Goal: Information Seeking & Learning: Learn about a topic

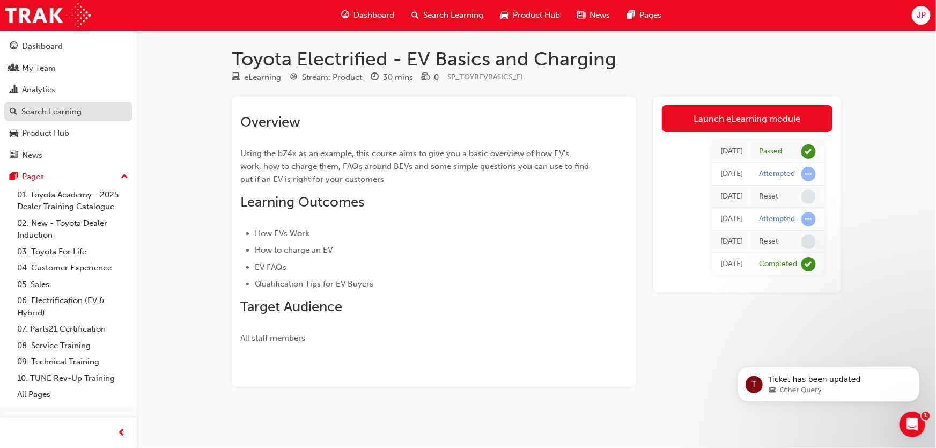
click at [50, 109] on div "Search Learning" at bounding box center [51, 112] width 60 height 12
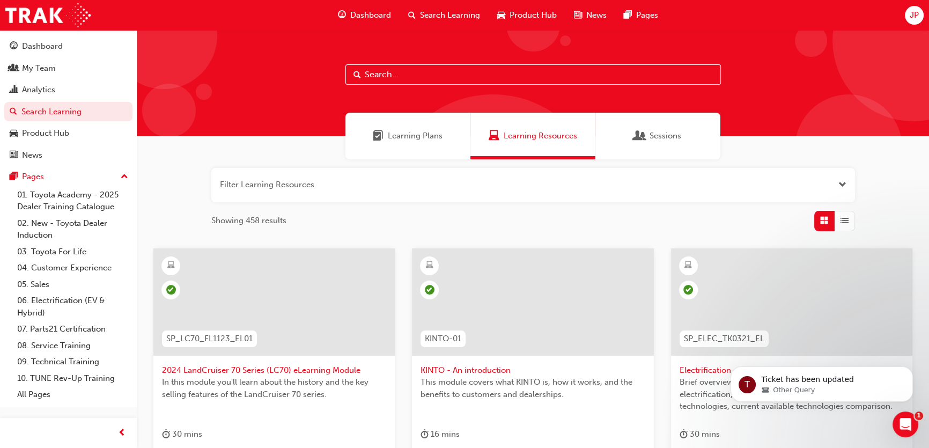
click at [376, 78] on input "text" at bounding box center [534, 74] width 376 height 20
type input "corolla cross"
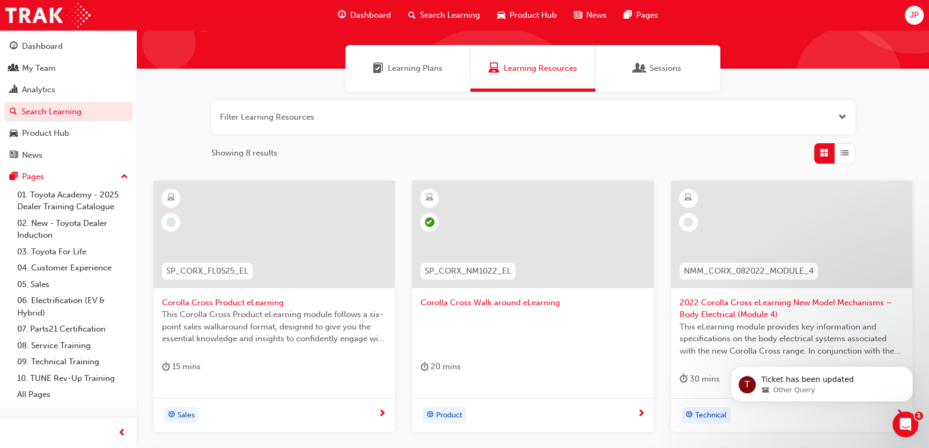
scroll to position [97, 0]
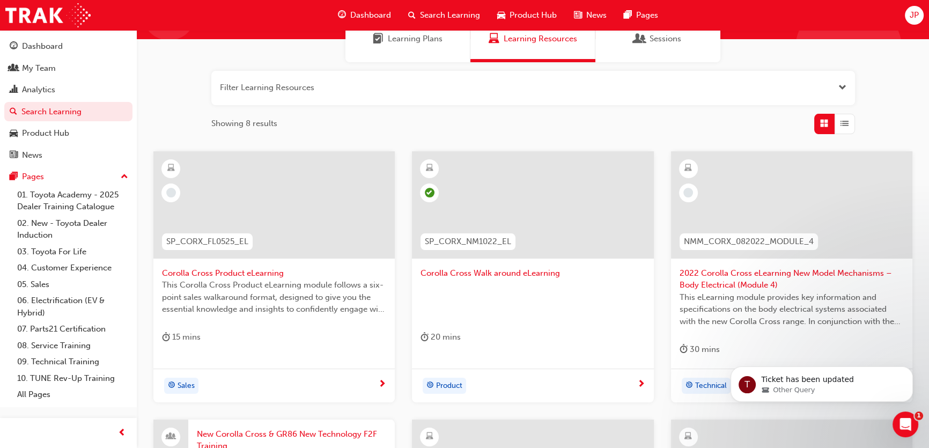
click at [186, 381] on span "Sales" at bounding box center [186, 386] width 17 height 12
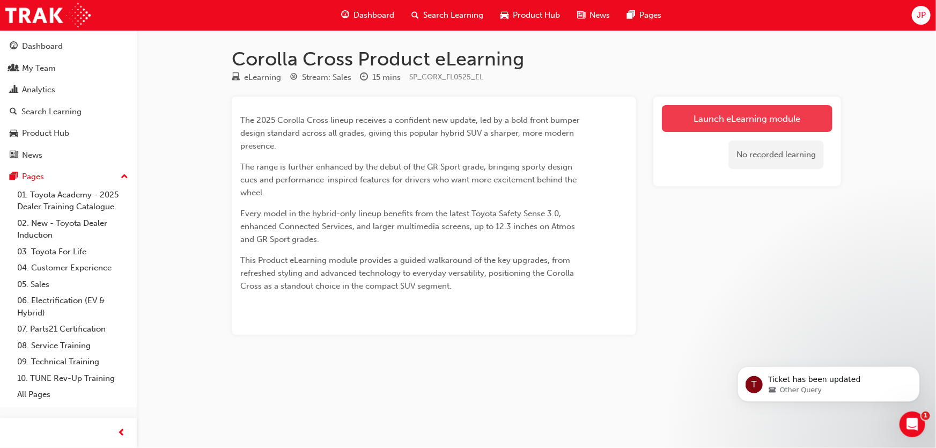
click at [782, 121] on link "Launch eLearning module" at bounding box center [747, 118] width 171 height 27
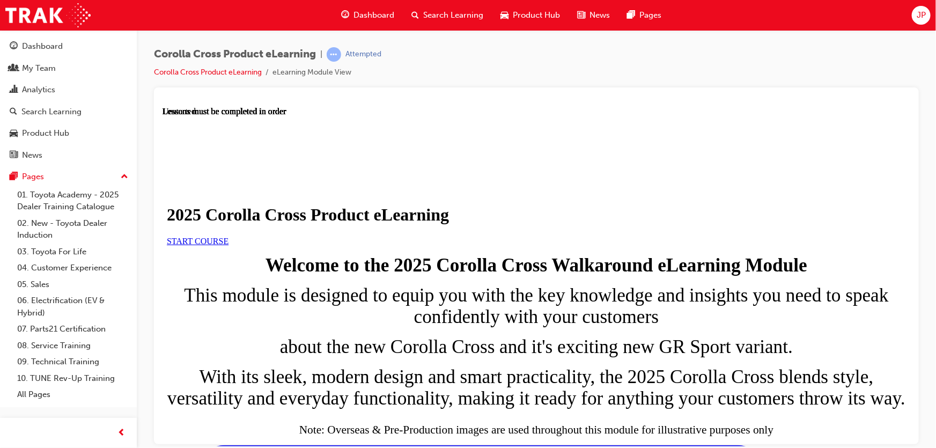
scroll to position [146, 0]
click at [228, 236] on link "START COURSE" at bounding box center [197, 240] width 62 height 9
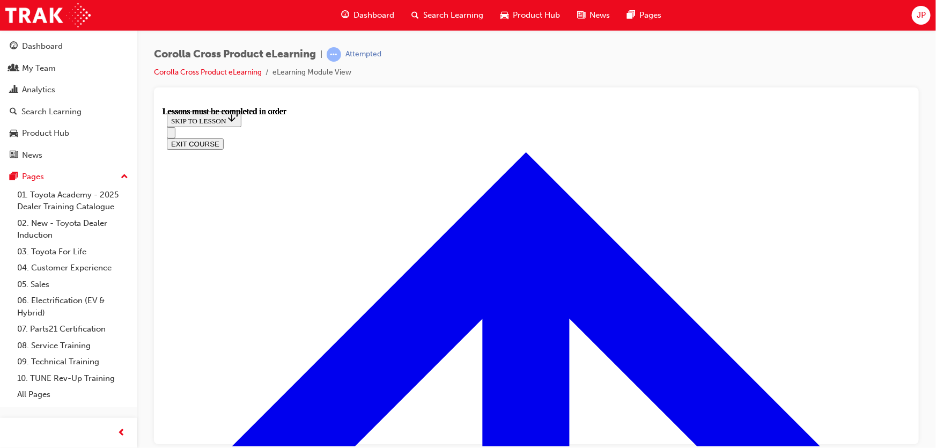
scroll to position [655, 0]
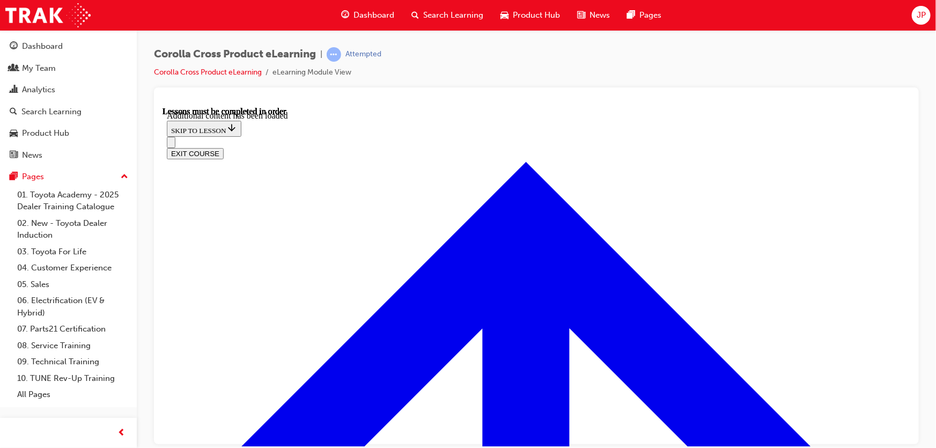
radio input "true"
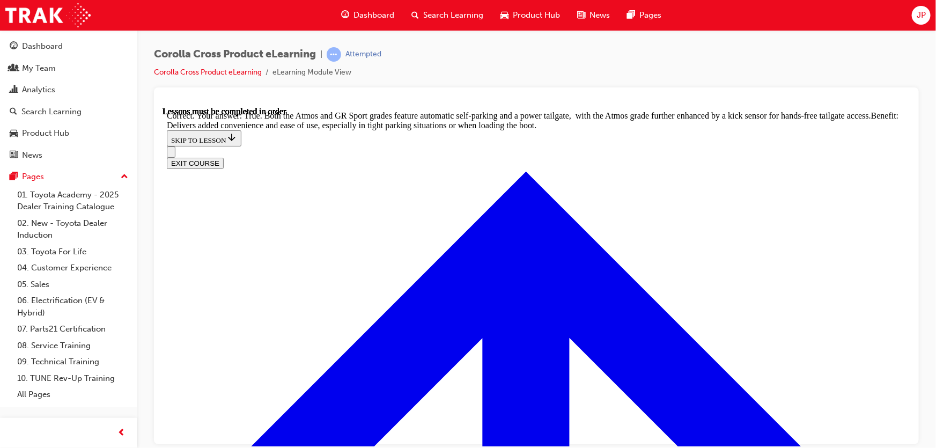
scroll to position [2379, 0]
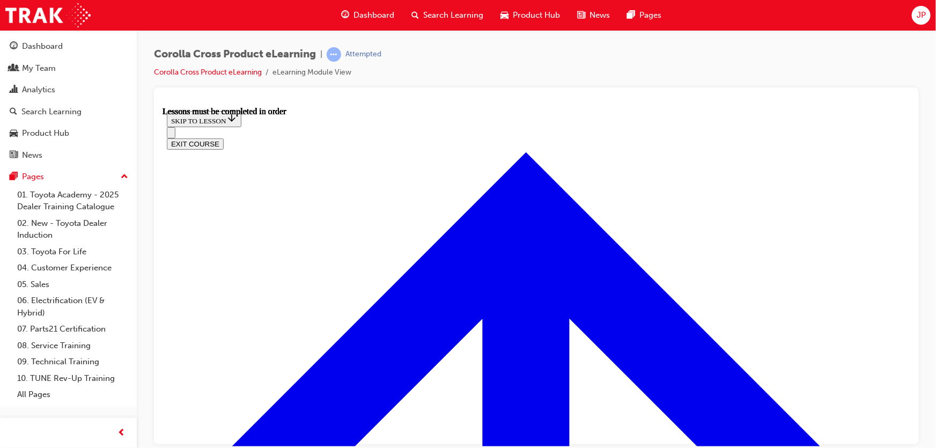
scroll to position [878, 0]
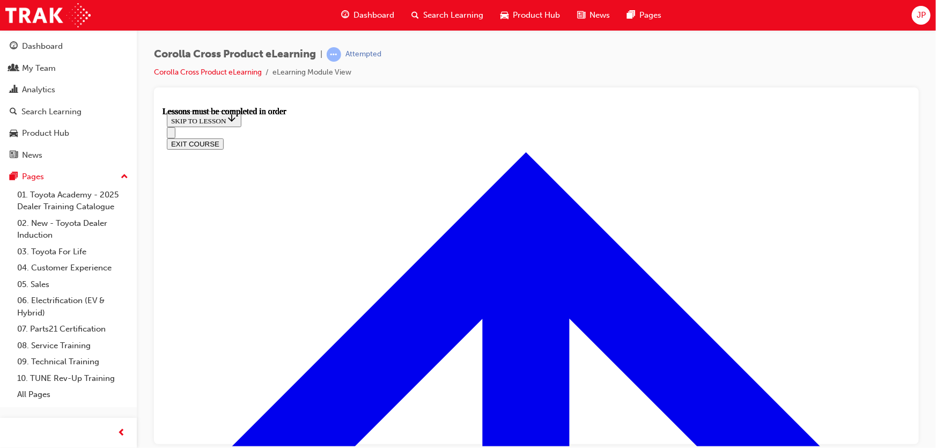
drag, startPoint x: 622, startPoint y: 243, endPoint x: 681, endPoint y: 143, distance: 116.4
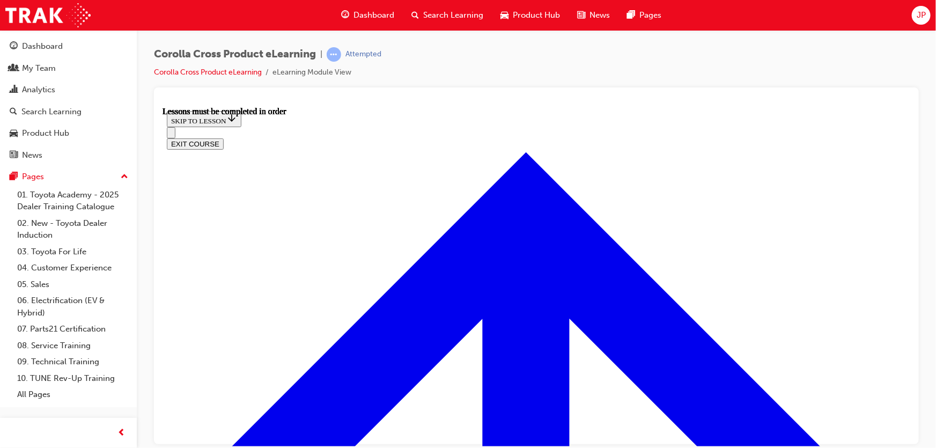
drag, startPoint x: 536, startPoint y: 434, endPoint x: 575, endPoint y: 406, distance: 47.7
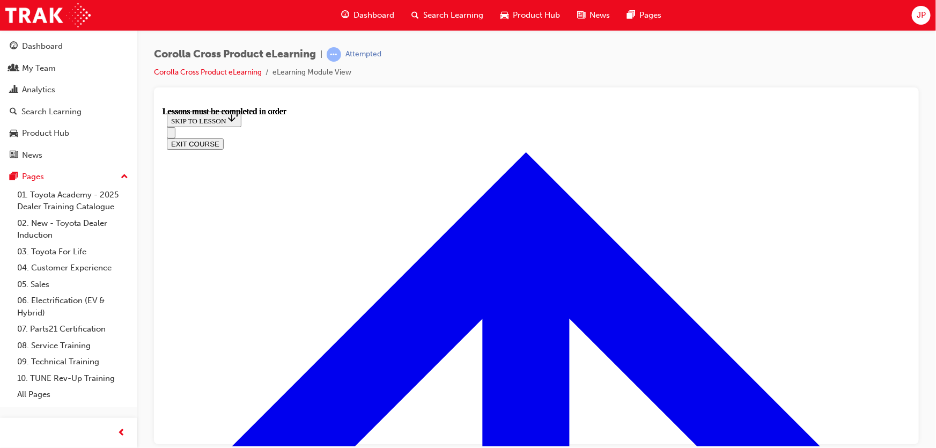
scroll to position [1032, 0]
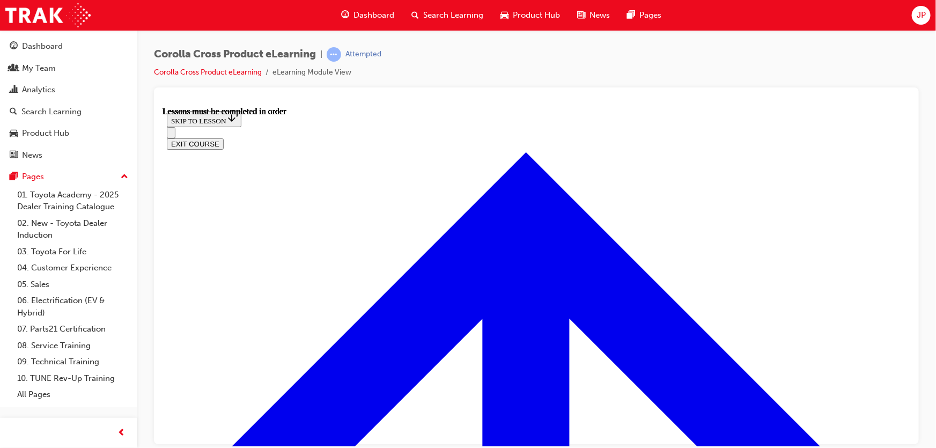
scroll to position [1202, 0]
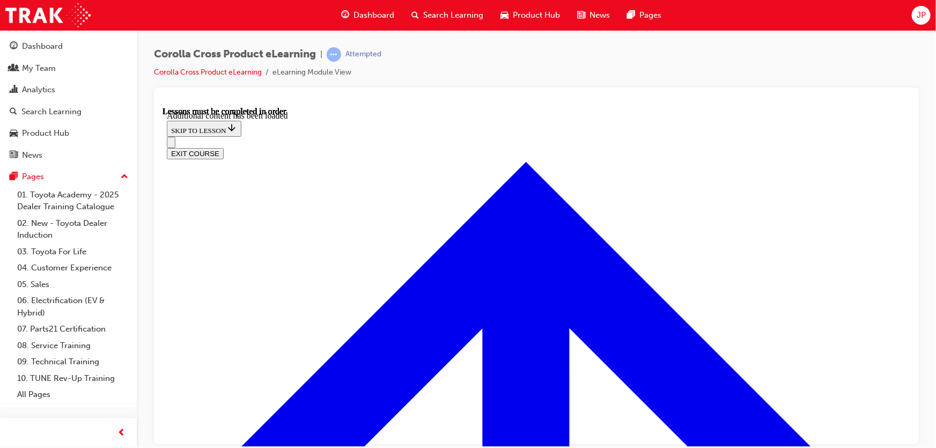
scroll to position [1526, 0]
radio input "true"
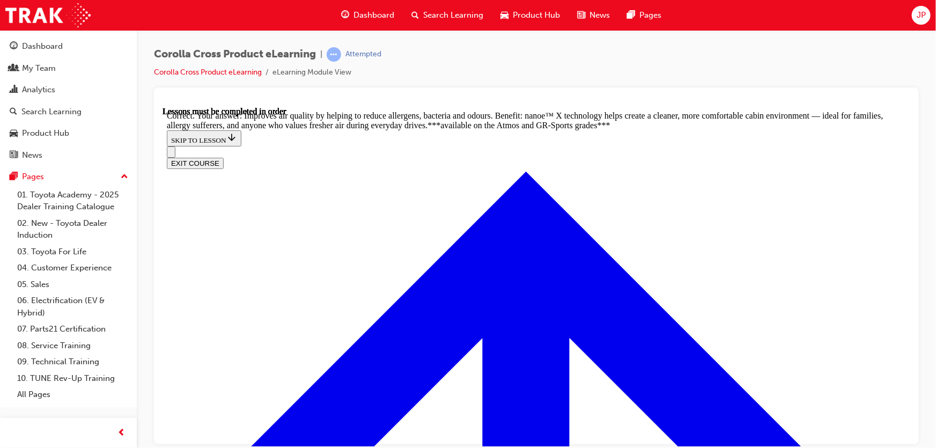
scroll to position [2037, 0]
radio input "true"
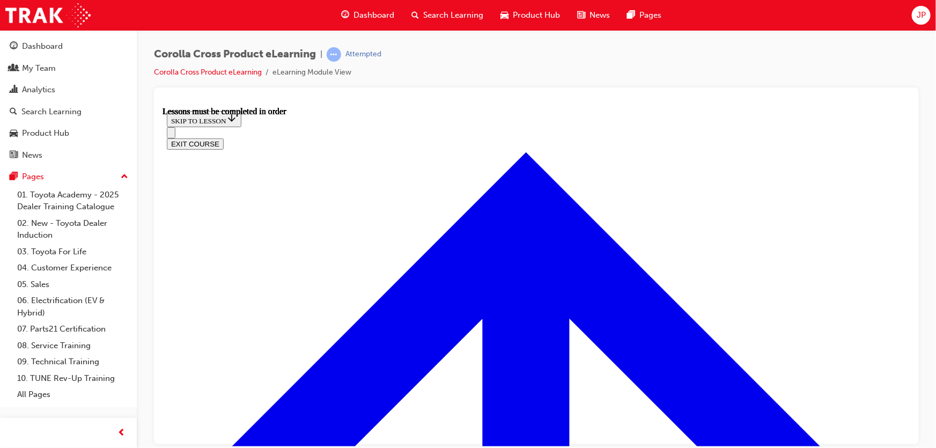
scroll to position [866, 0]
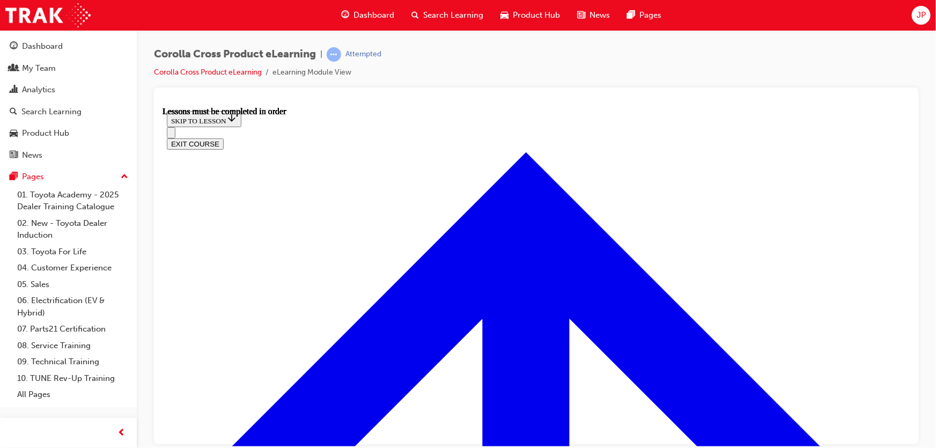
scroll to position [1062, 0]
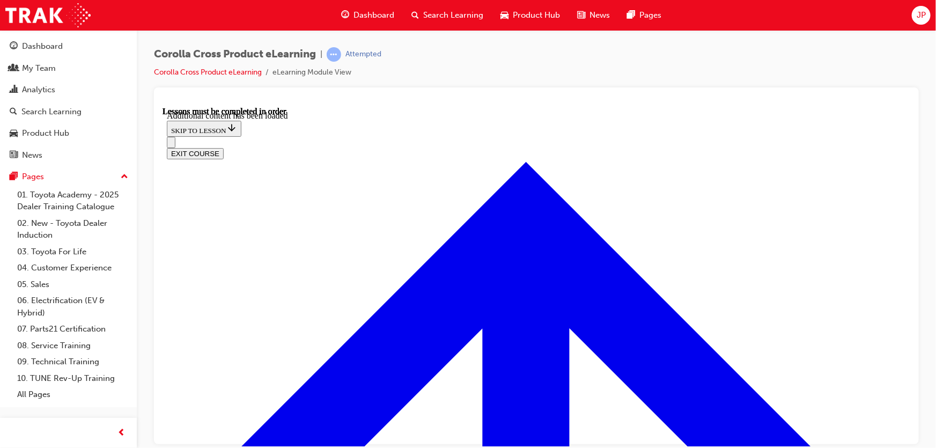
scroll to position [1605, 0]
radio input "true"
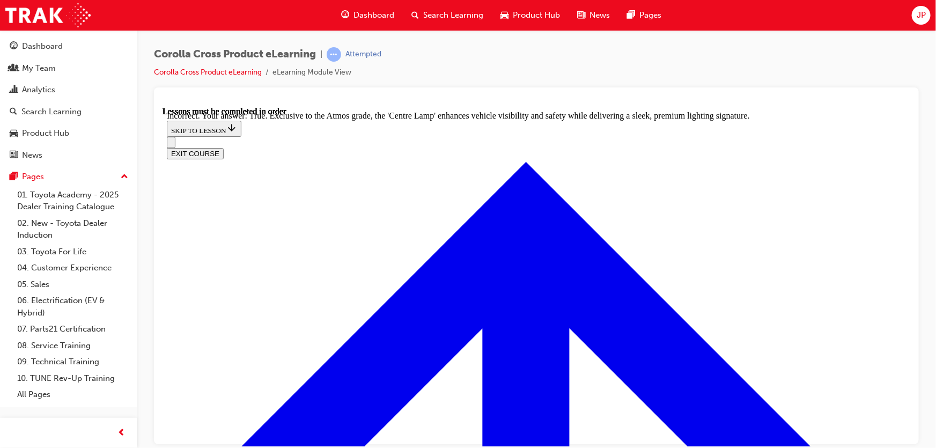
scroll to position [1676, 0]
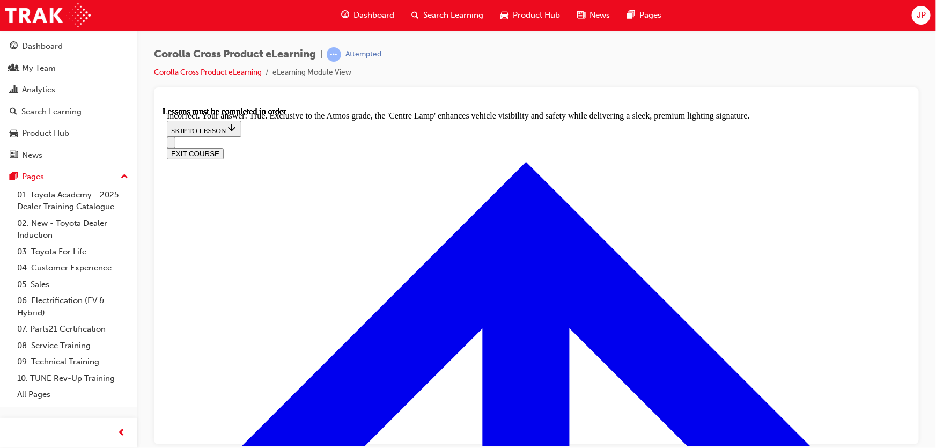
radio input "true"
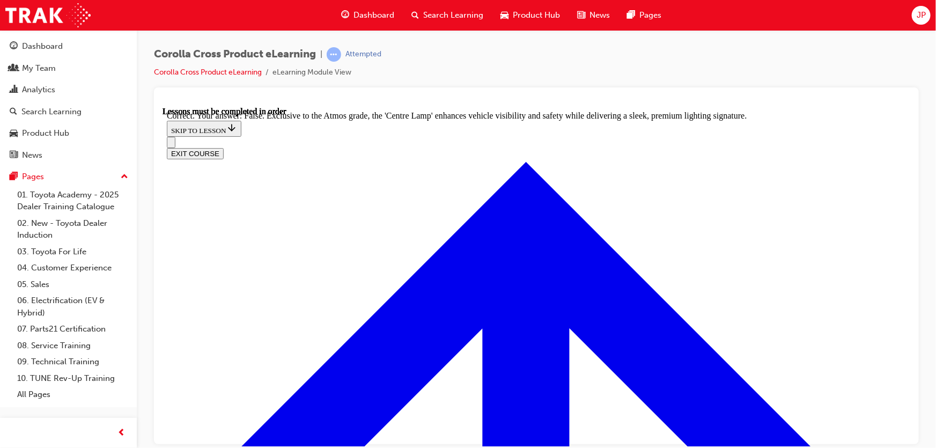
scroll to position [1887, 0]
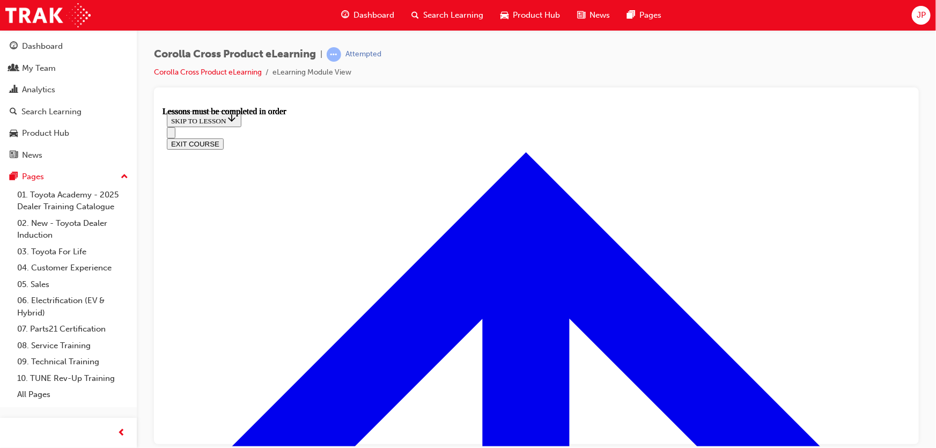
scroll to position [915, 0]
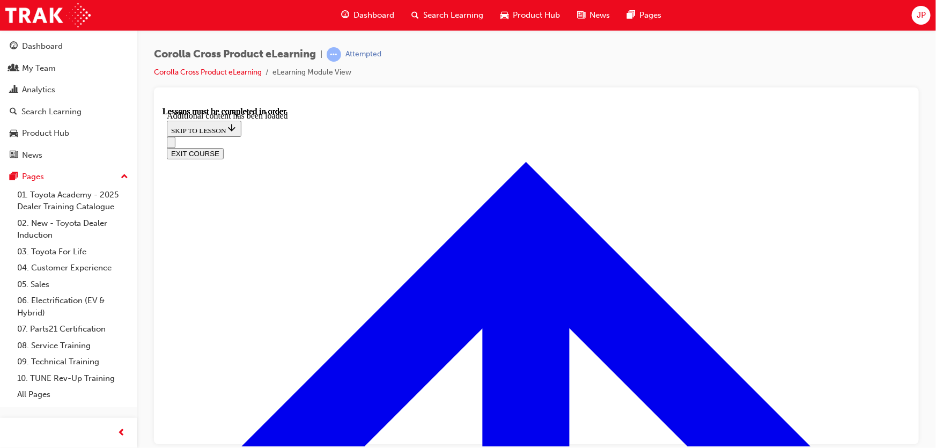
scroll to position [1311, 0]
radio input "true"
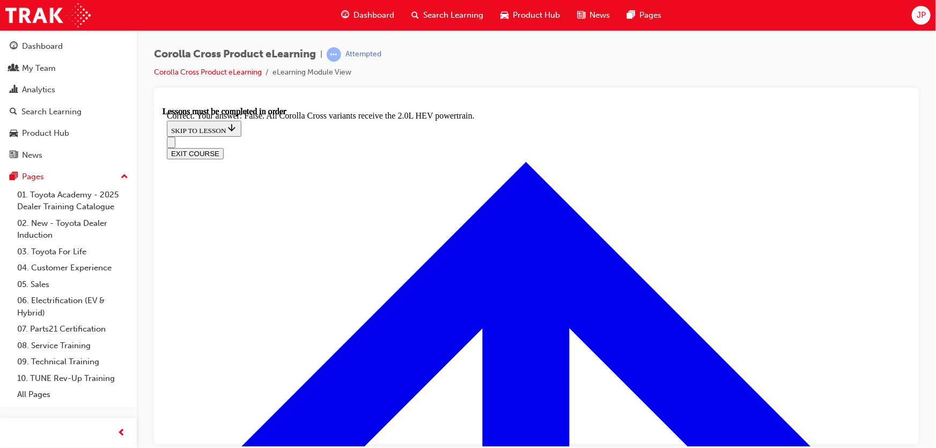
scroll to position [1545, 0]
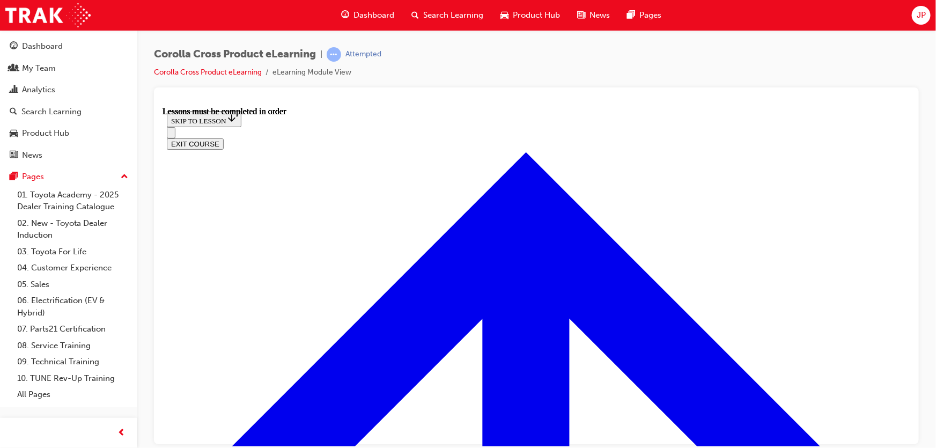
scroll to position [912, 0]
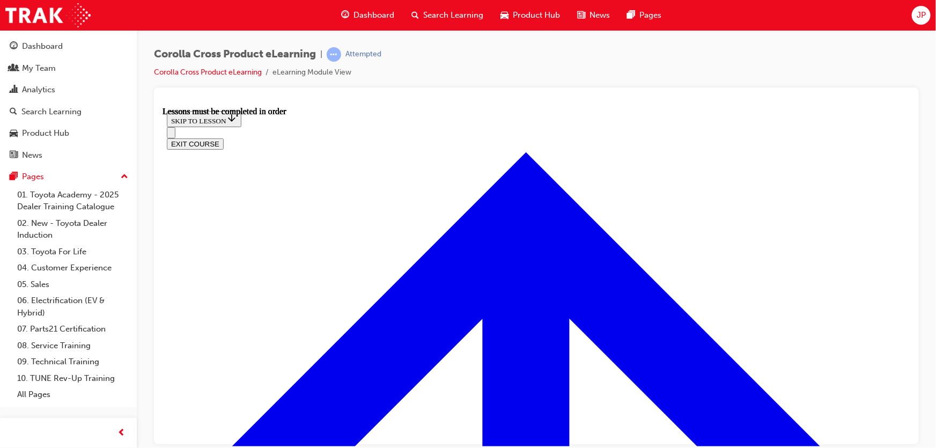
scroll to position [826, 0]
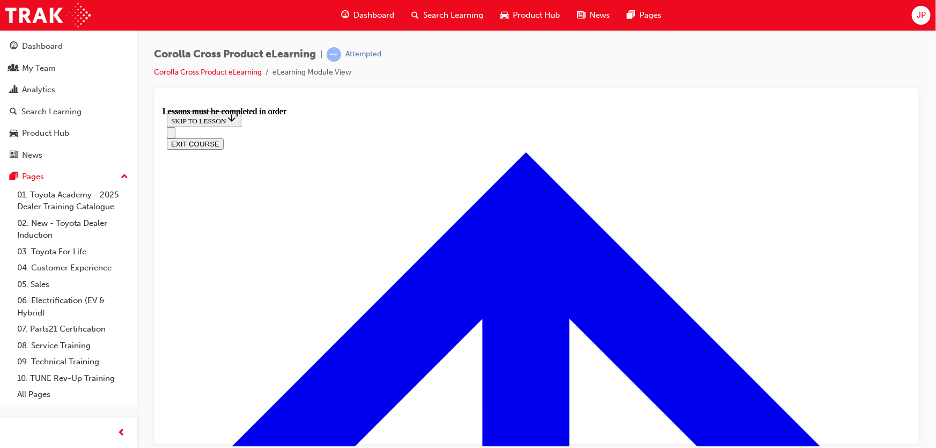
scroll to position [0, 0]
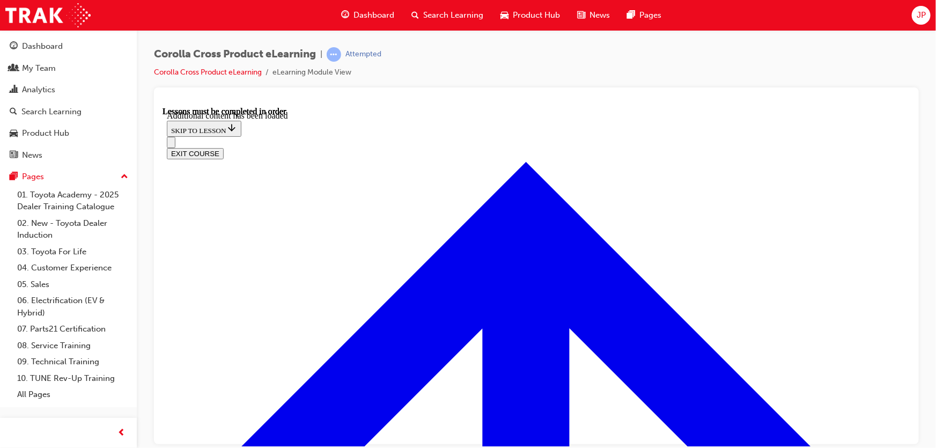
scroll to position [1294, 0]
radio input "true"
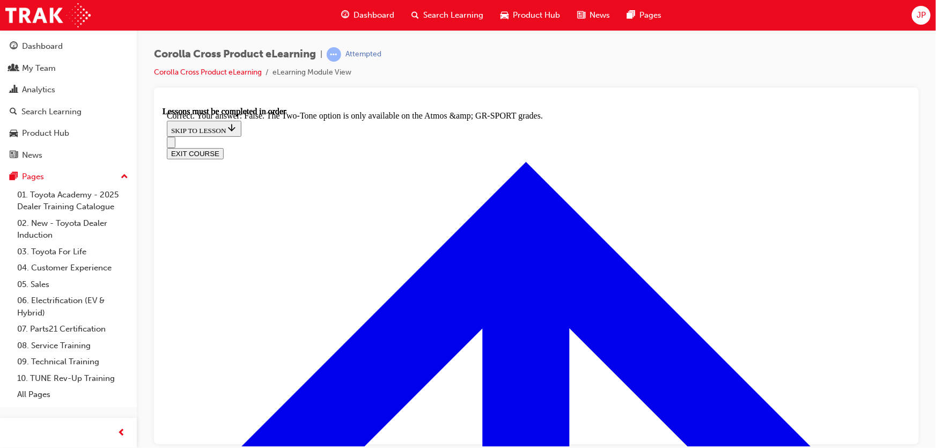
scroll to position [1489, 0]
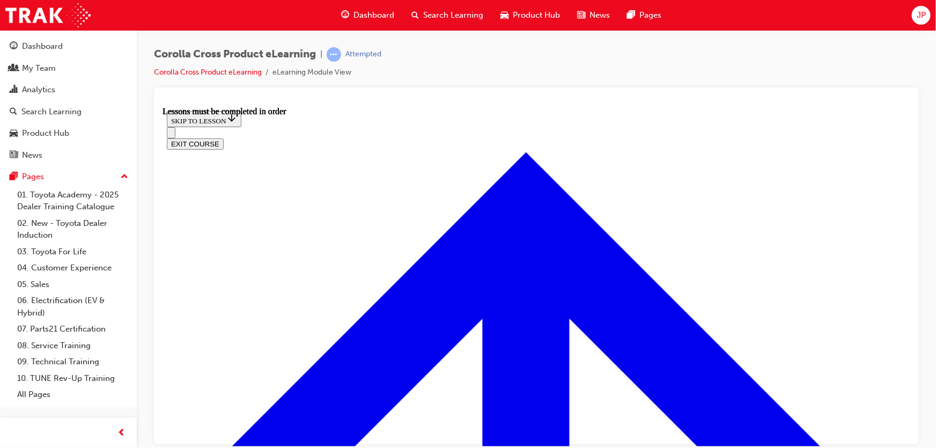
scroll to position [932, 0]
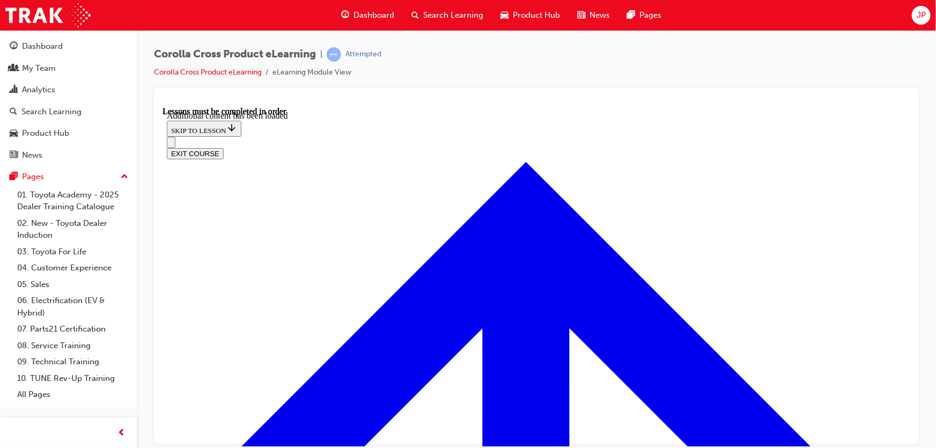
scroll to position [1633, 0]
radio input "true"
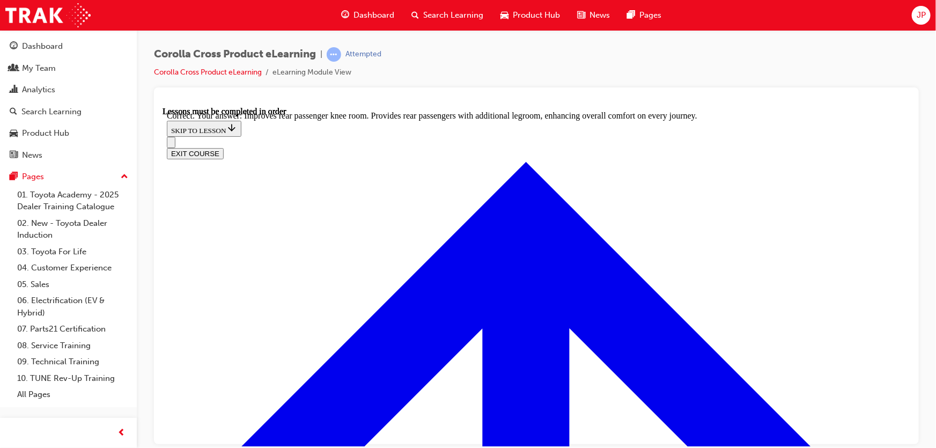
scroll to position [1974, 0]
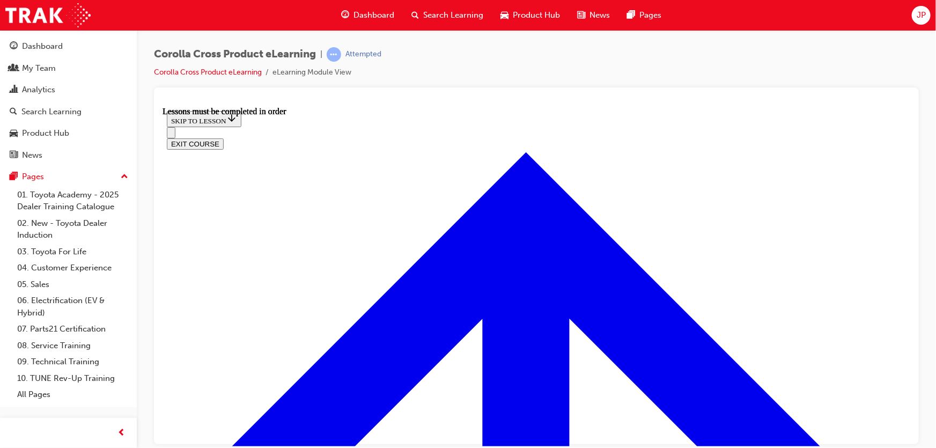
scroll to position [1013, 0]
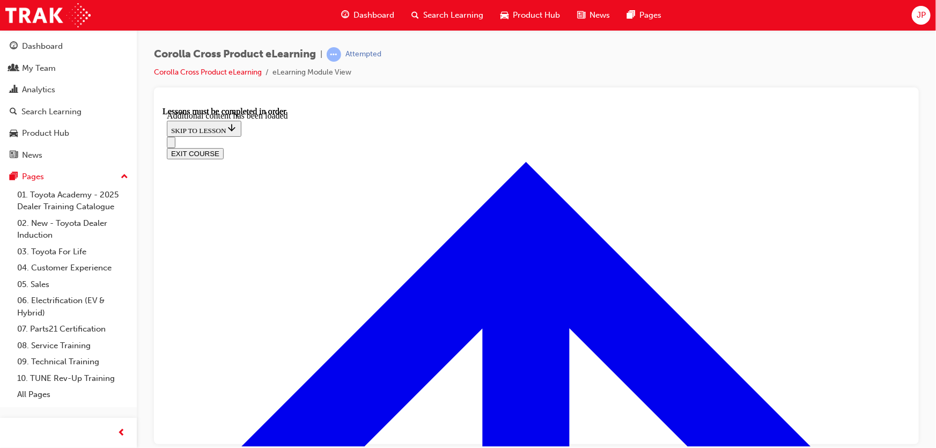
scroll to position [1490, 0]
radio input "true"
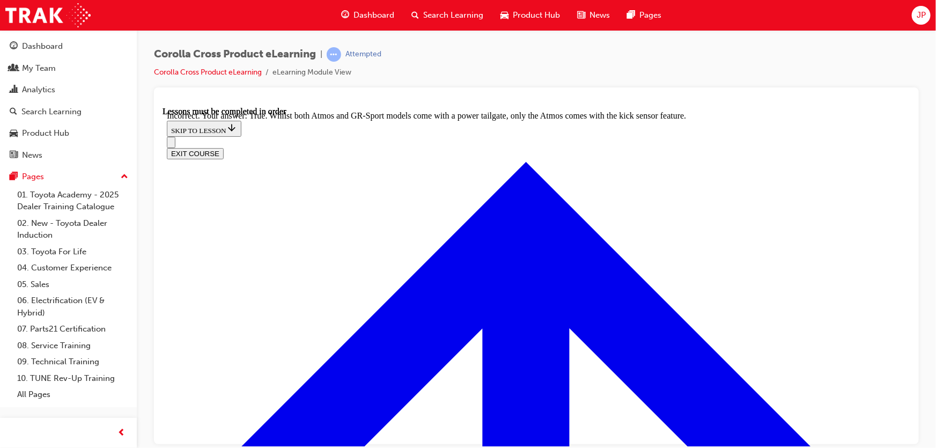
scroll to position [1641, 0]
drag, startPoint x: 533, startPoint y: 402, endPoint x: 532, endPoint y: 393, distance: 9.2
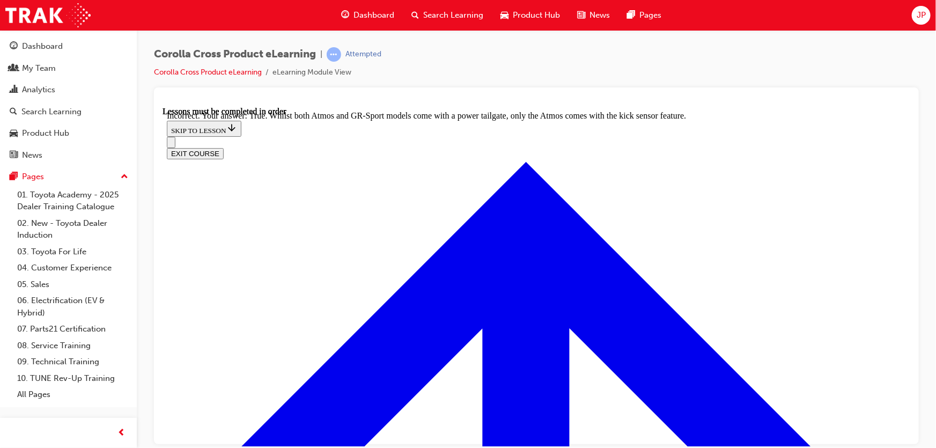
radio input "true"
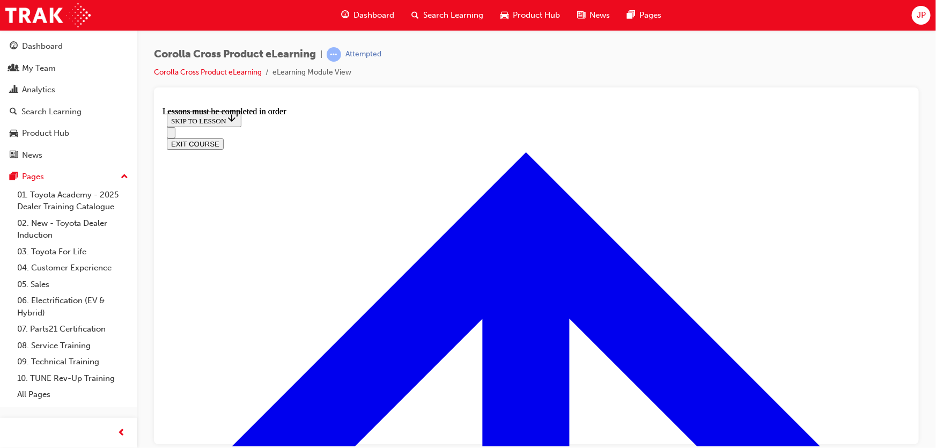
scroll to position [1208, 0]
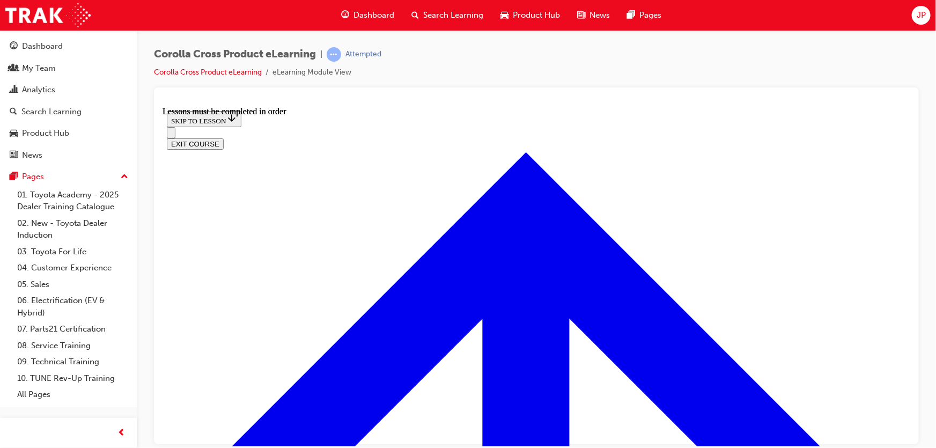
scroll to position [1148, 0]
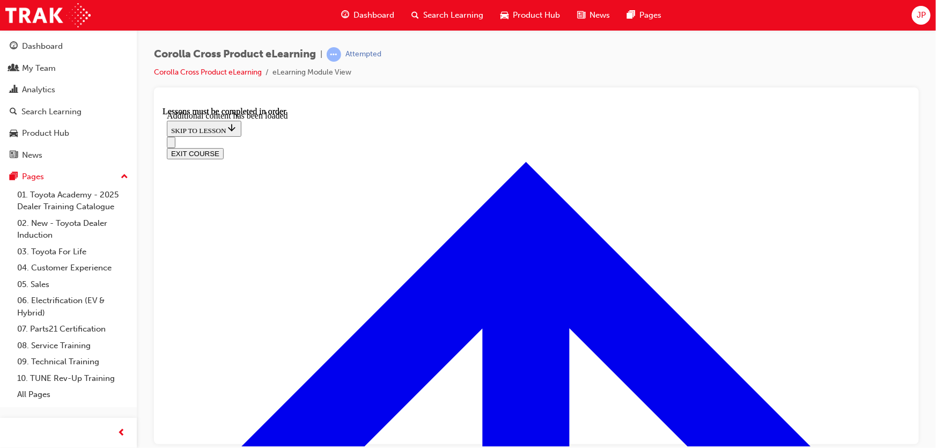
scroll to position [2494, 0]
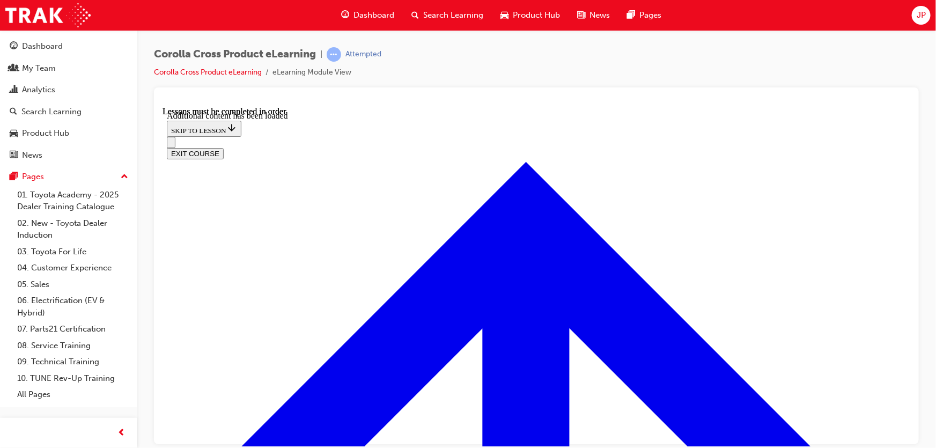
checkbox input "false"
checkbox input "true"
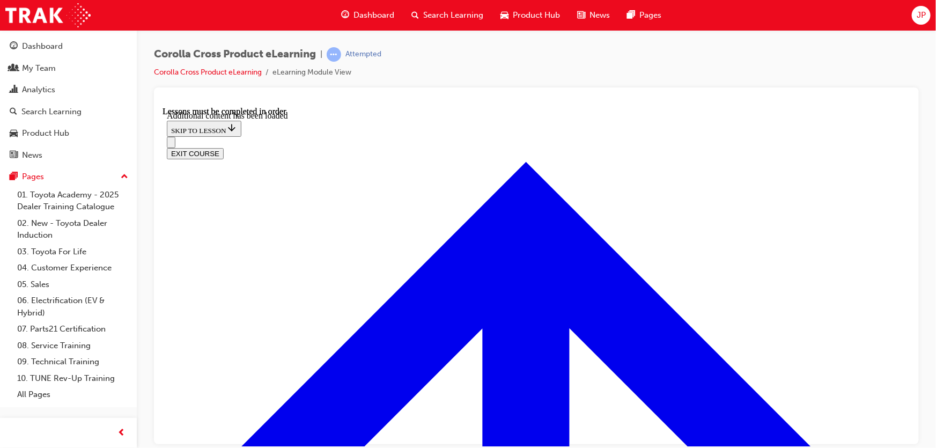
checkbox input "true"
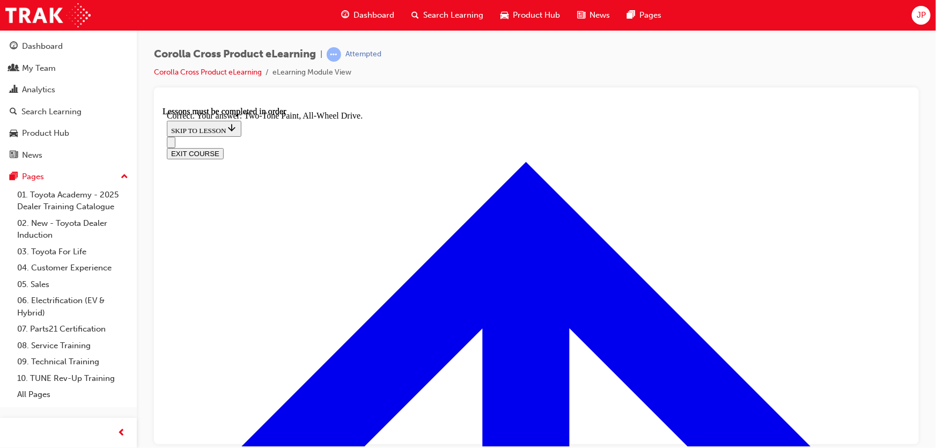
radio input "true"
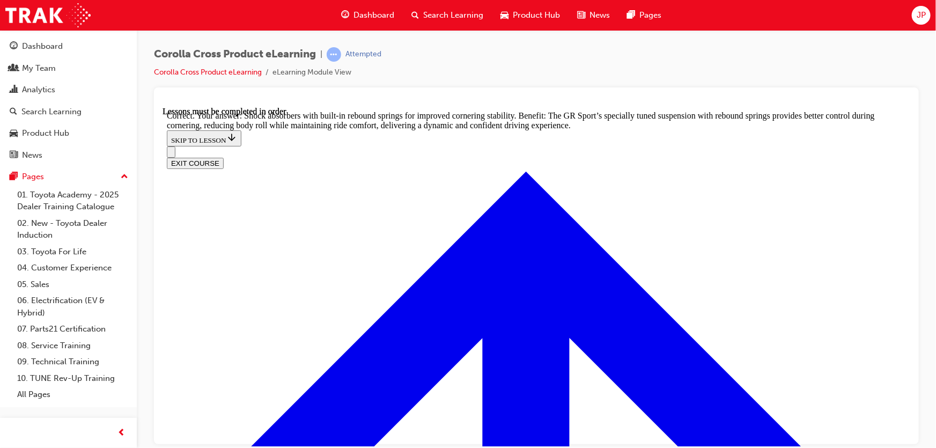
scroll to position [3353, 0]
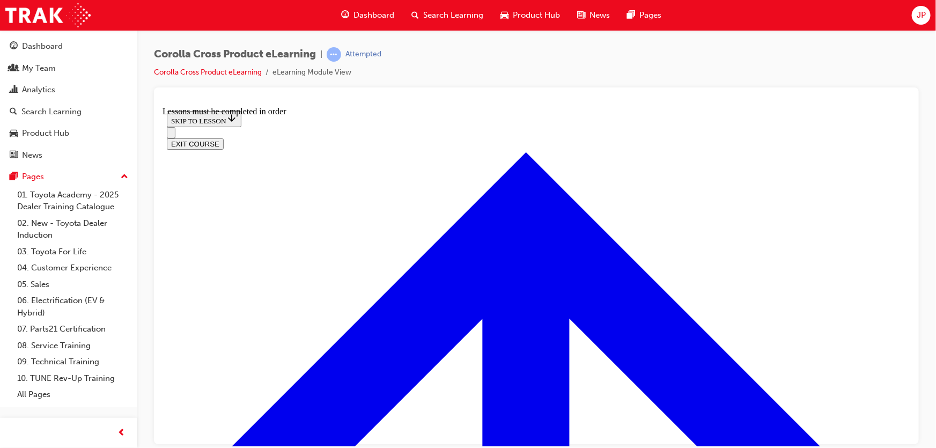
scroll to position [995, 0]
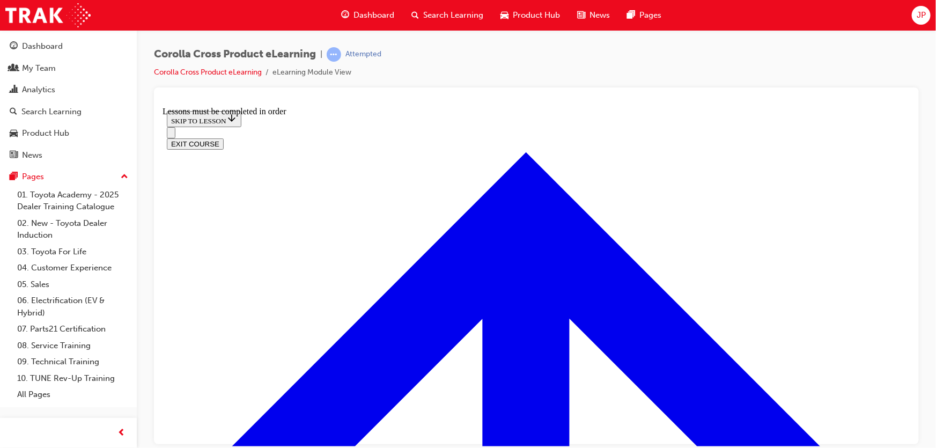
scroll to position [1073, 0]
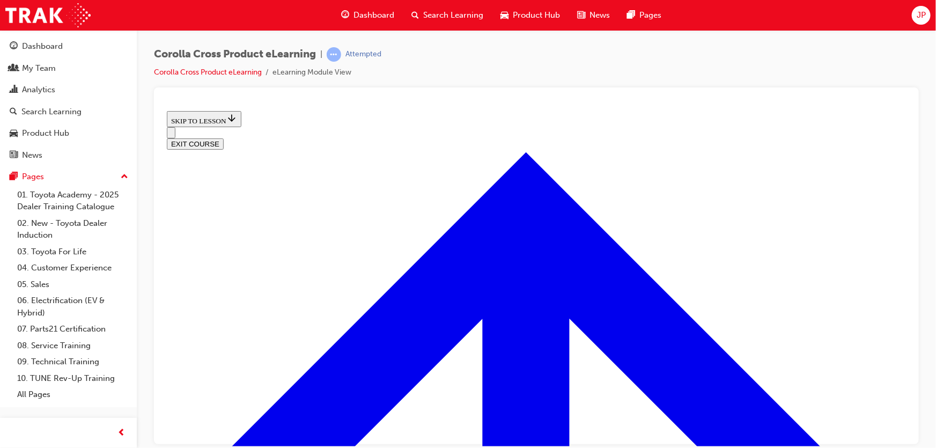
scroll to position [38, 0]
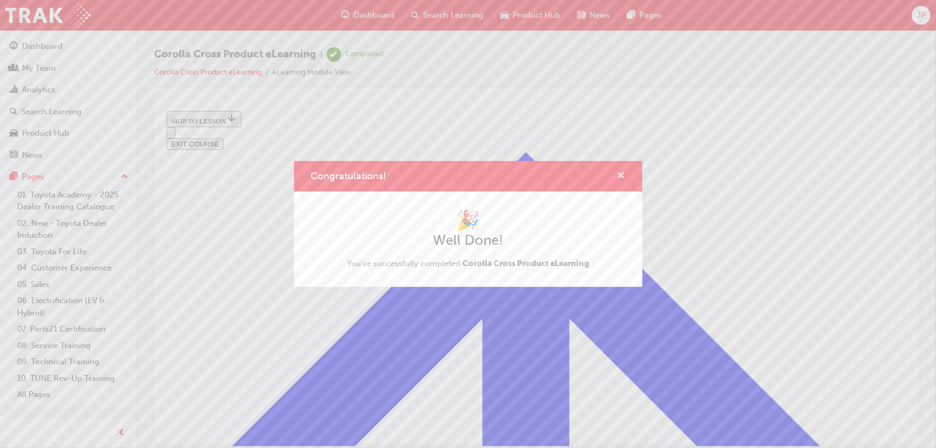
click at [622, 172] on span "cross-icon" at bounding box center [622, 177] width 8 height 10
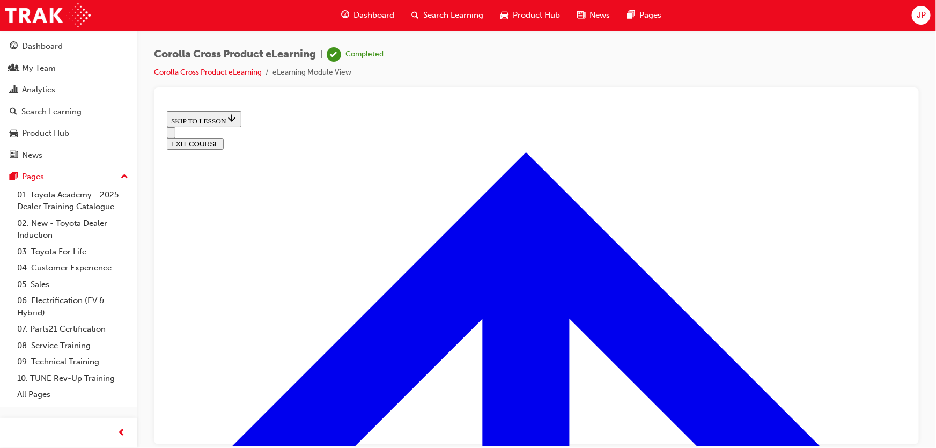
scroll to position [483, 0]
click at [223, 138] on button "EXIT COURSE" at bounding box center [194, 143] width 57 height 11
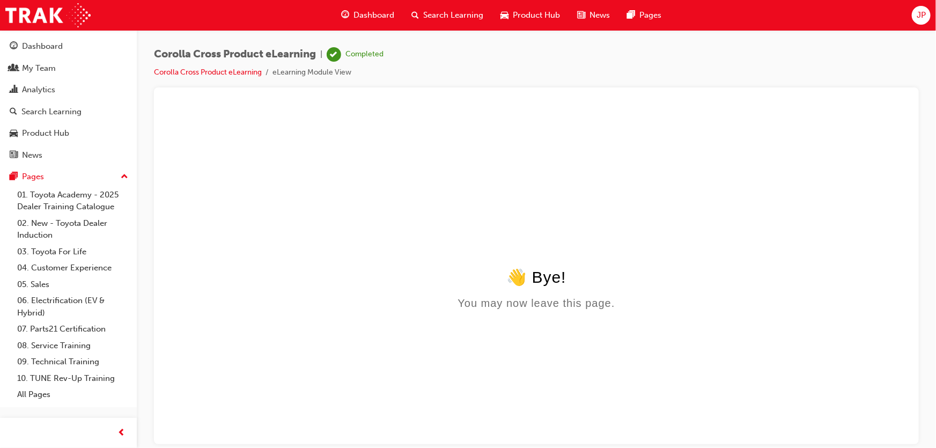
scroll to position [0, 0]
click at [370, 17] on span "Dashboard" at bounding box center [374, 15] width 41 height 12
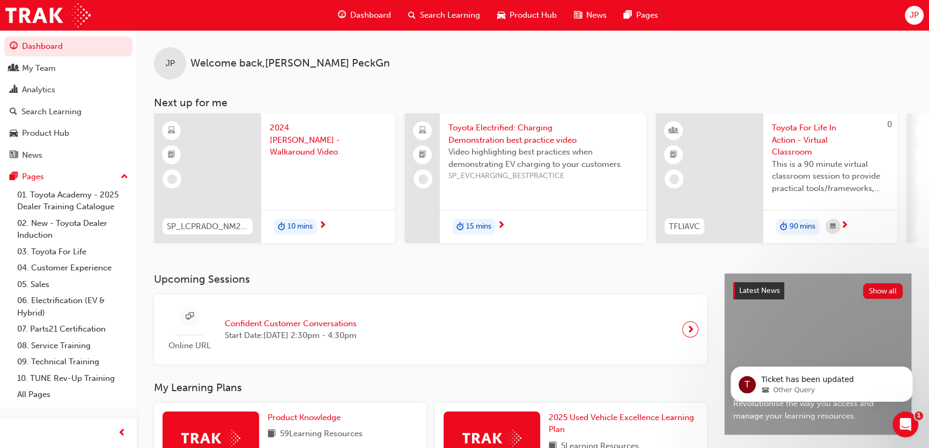
click at [290, 224] on span "10 mins" at bounding box center [300, 227] width 25 height 12
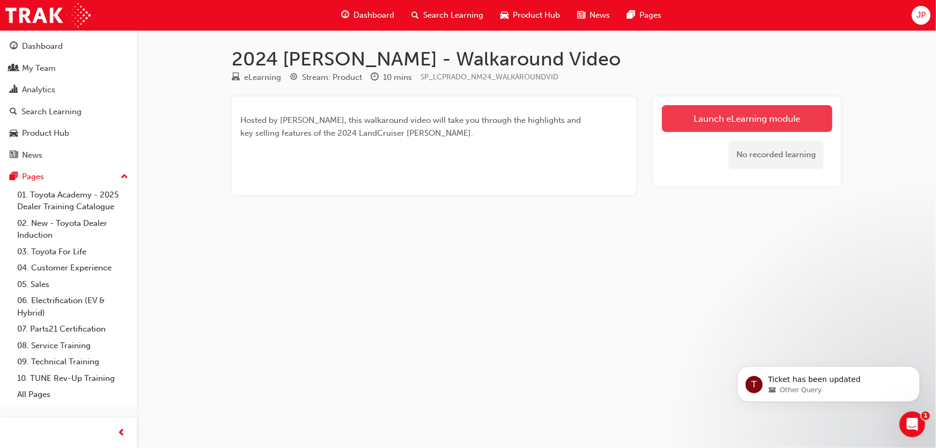
click at [714, 110] on link "Launch eLearning module" at bounding box center [747, 118] width 171 height 27
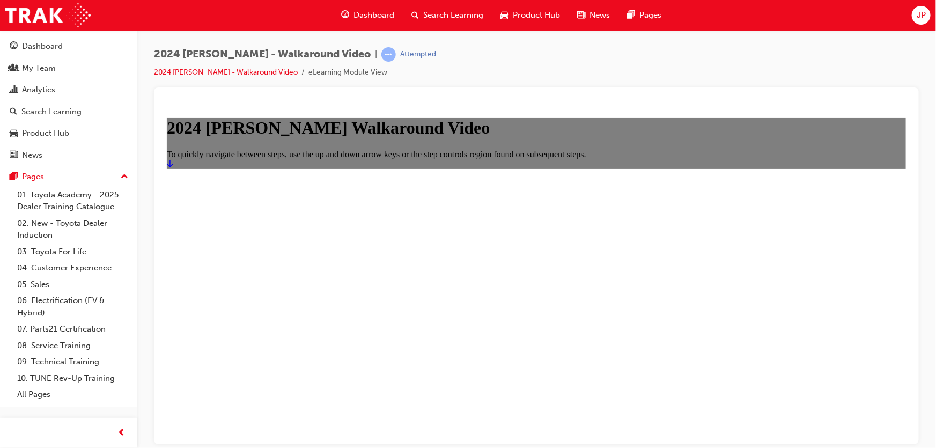
click at [173, 167] on icon "Start" at bounding box center [169, 163] width 6 height 9
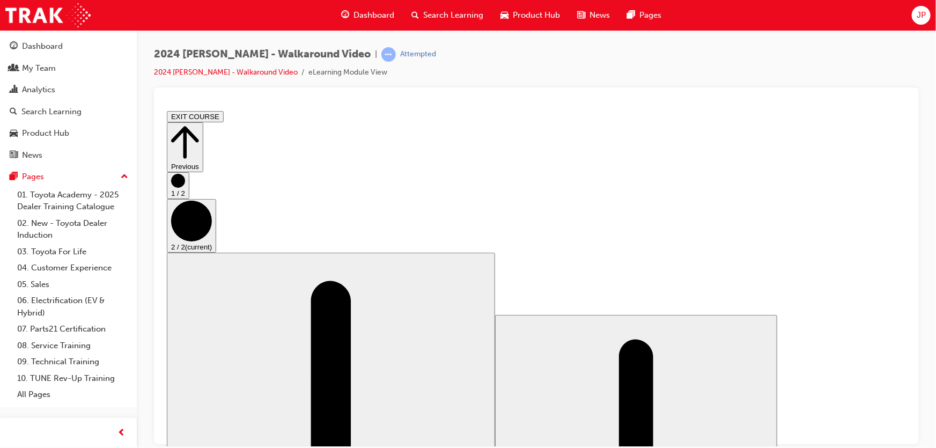
scroll to position [0, 0]
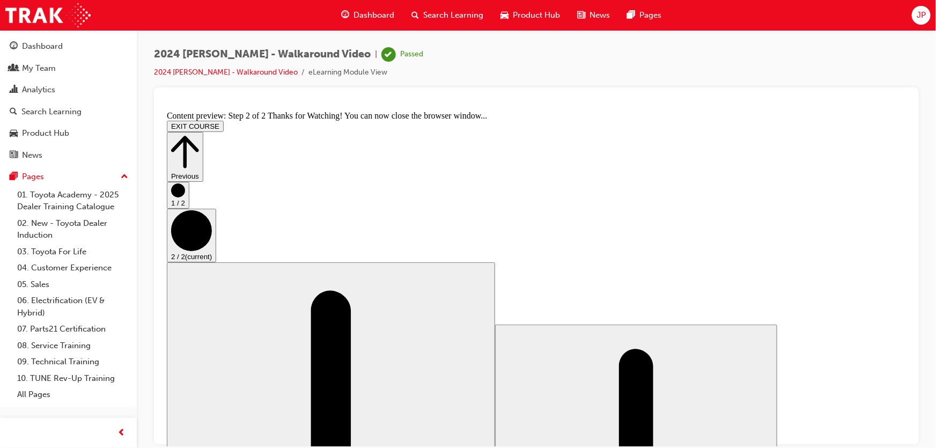
click at [199, 133] on icon "Step controls" at bounding box center [185, 151] width 28 height 37
click at [52, 112] on div "Search Learning" at bounding box center [51, 112] width 60 height 12
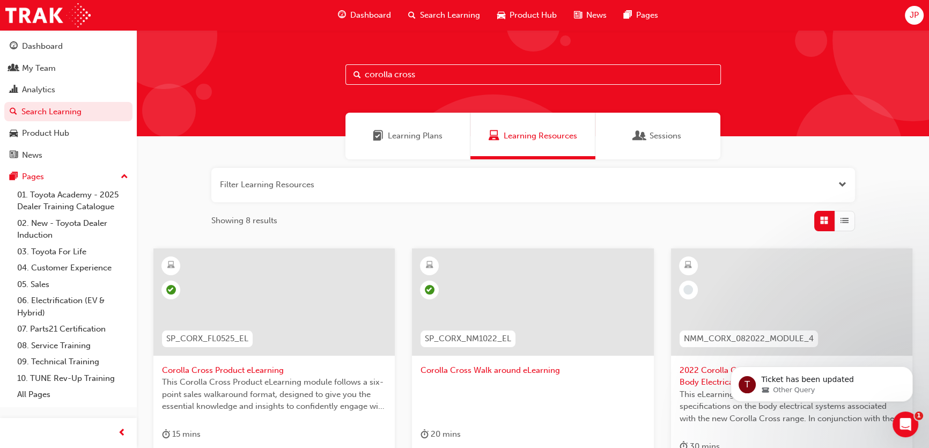
click at [423, 82] on input "corolla cross" at bounding box center [534, 74] width 376 height 20
drag, startPoint x: 425, startPoint y: 77, endPoint x: 335, endPoint y: 76, distance: 90.1
click at [336, 76] on div "corolla cross" at bounding box center [533, 83] width 792 height 106
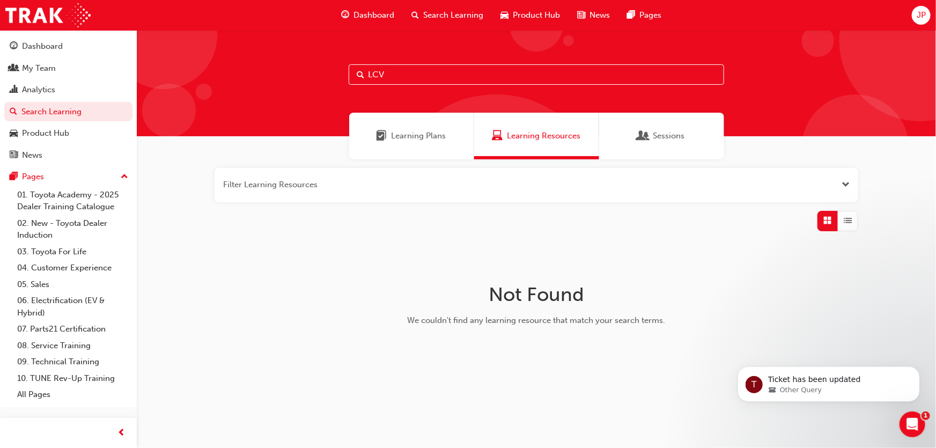
drag, startPoint x: 409, startPoint y: 68, endPoint x: 338, endPoint y: 69, distance: 70.8
click at [338, 69] on div "LCV" at bounding box center [536, 83] width 799 height 106
type input "COASTER"
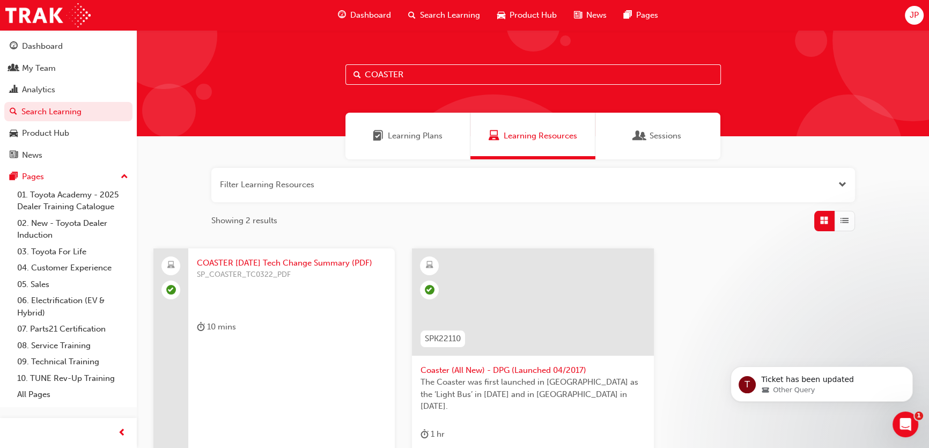
click at [914, 14] on span "JP" at bounding box center [914, 15] width 9 height 12
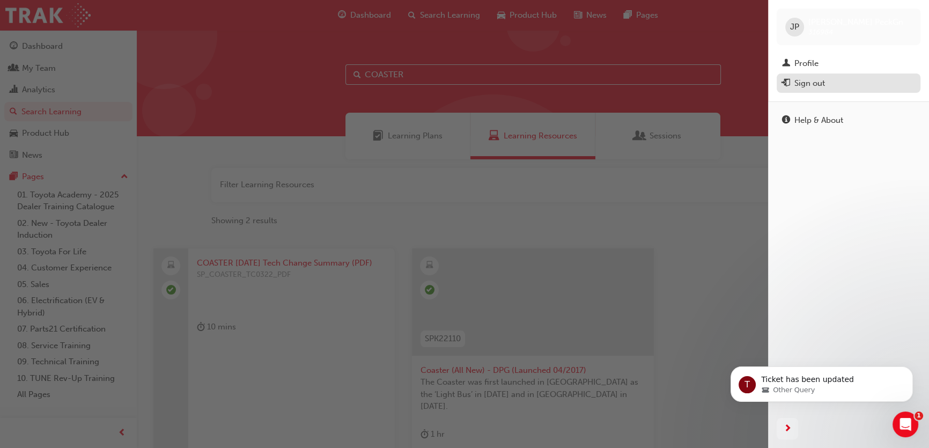
click at [820, 86] on div "Sign out" at bounding box center [810, 83] width 31 height 12
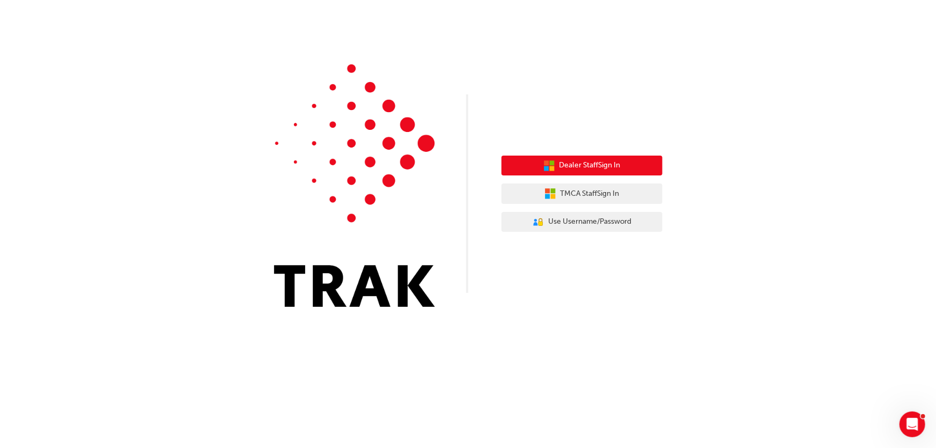
click at [607, 170] on span "Dealer Staff Sign In" at bounding box center [590, 165] width 61 height 12
